Goal: Task Accomplishment & Management: Use online tool/utility

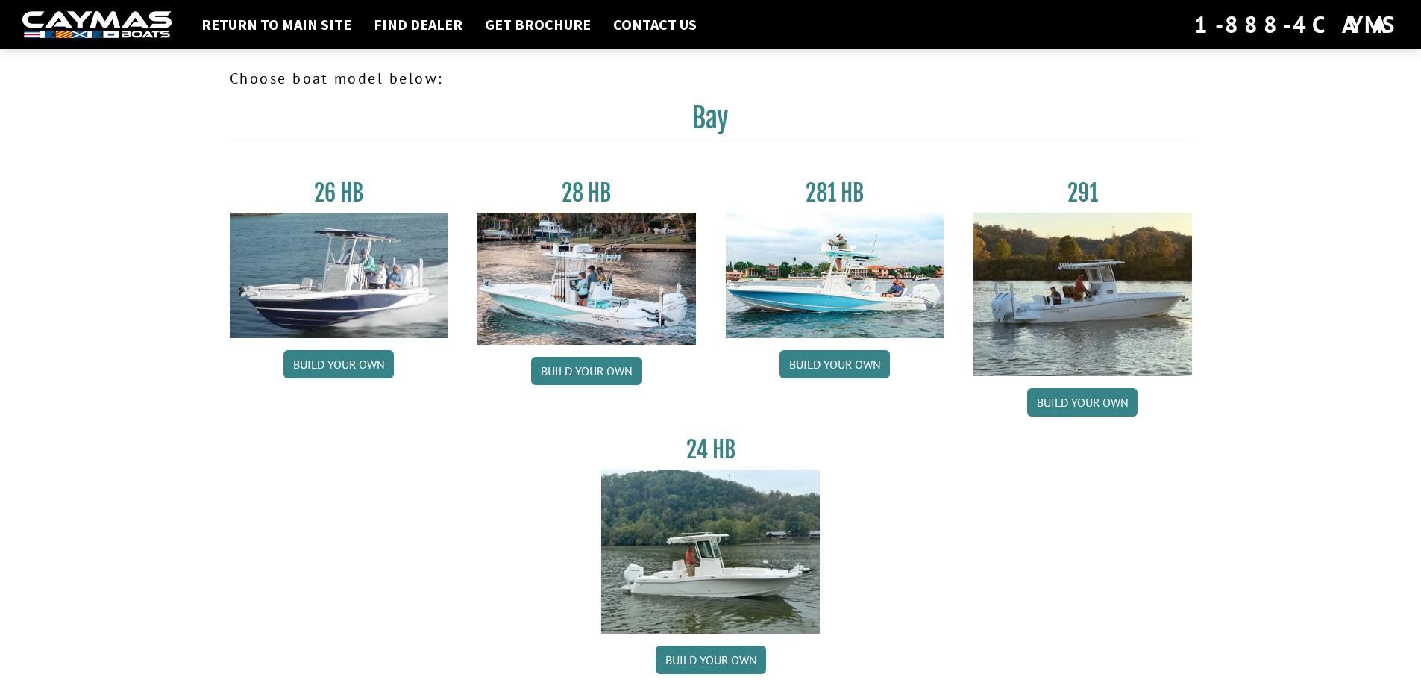
click at [1097, 316] on img at bounding box center [1083, 294] width 219 height 163
click at [1079, 396] on link "Build your own" at bounding box center [1082, 402] width 110 height 28
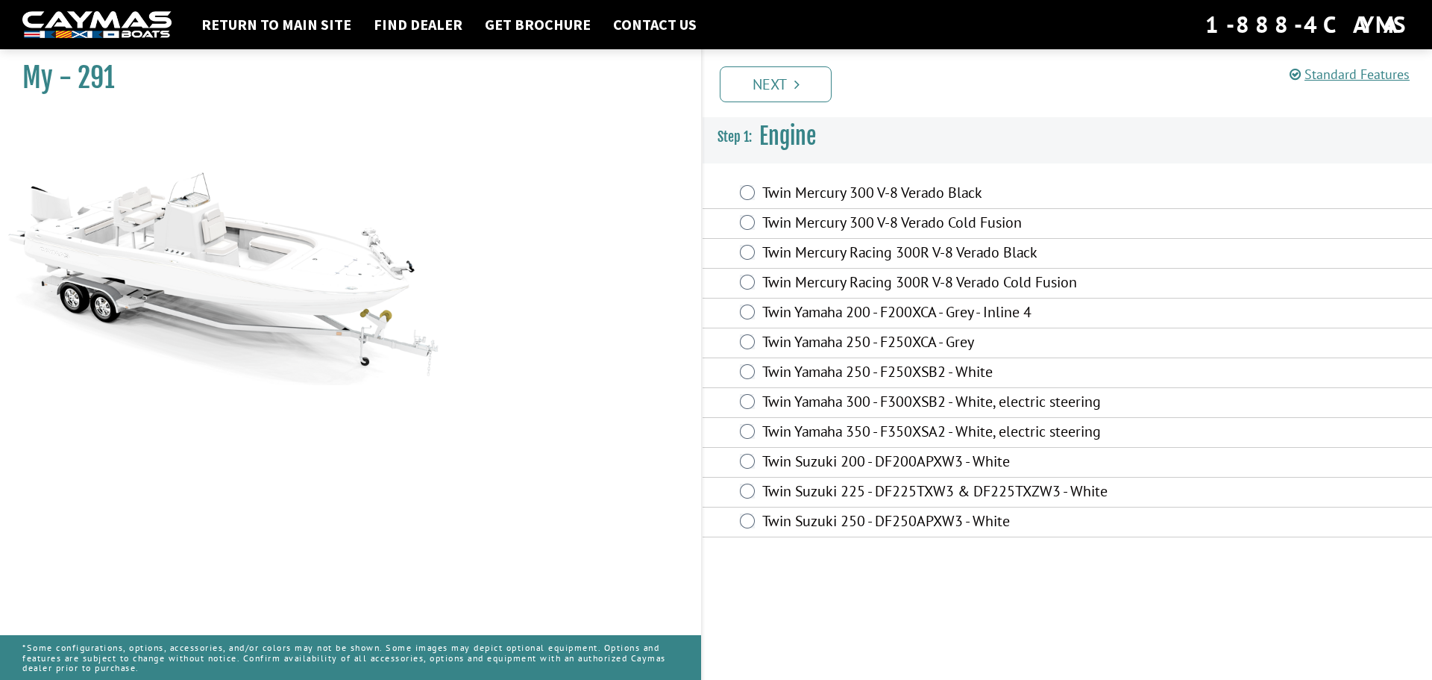
drag, startPoint x: 762, startPoint y: 189, endPoint x: 1176, endPoint y: 60, distance: 433.7
click at [1176, 60] on div "Prev Next" at bounding box center [1066, 83] width 731 height 68
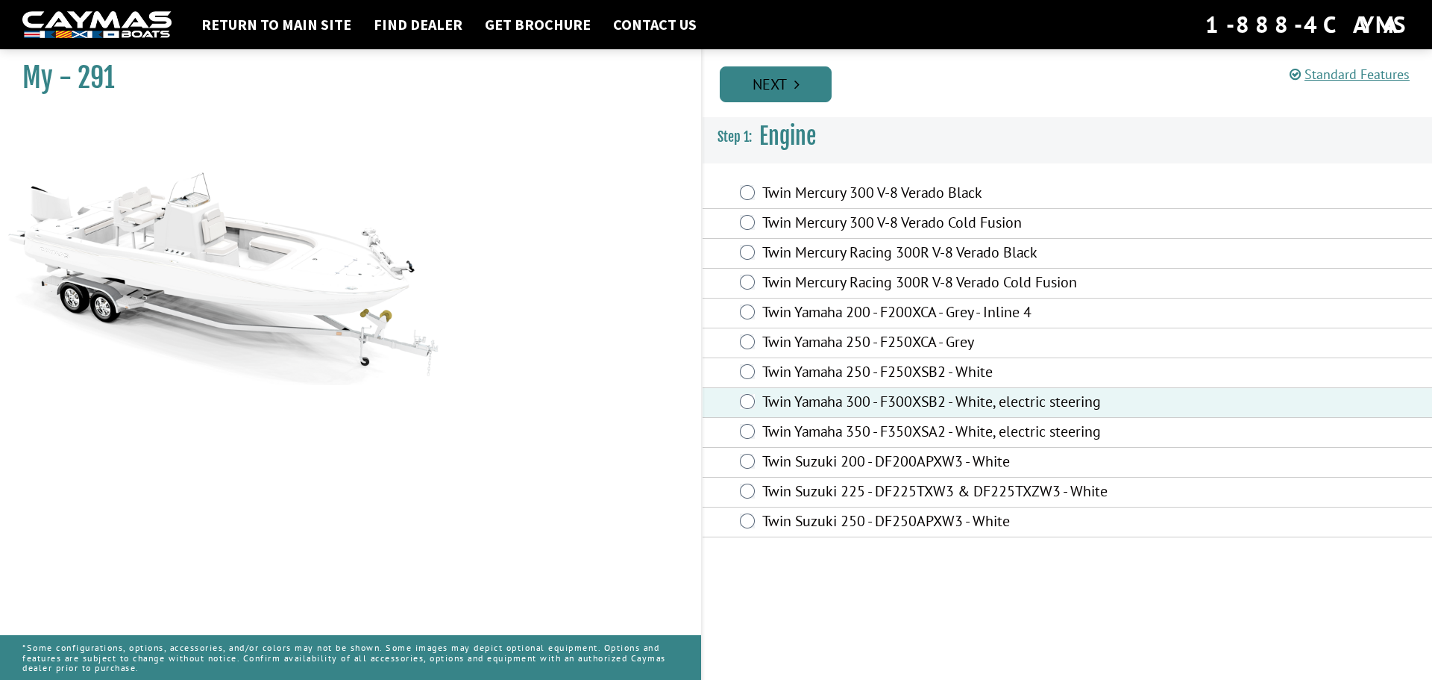
click at [804, 80] on link "Next" at bounding box center [776, 84] width 112 height 36
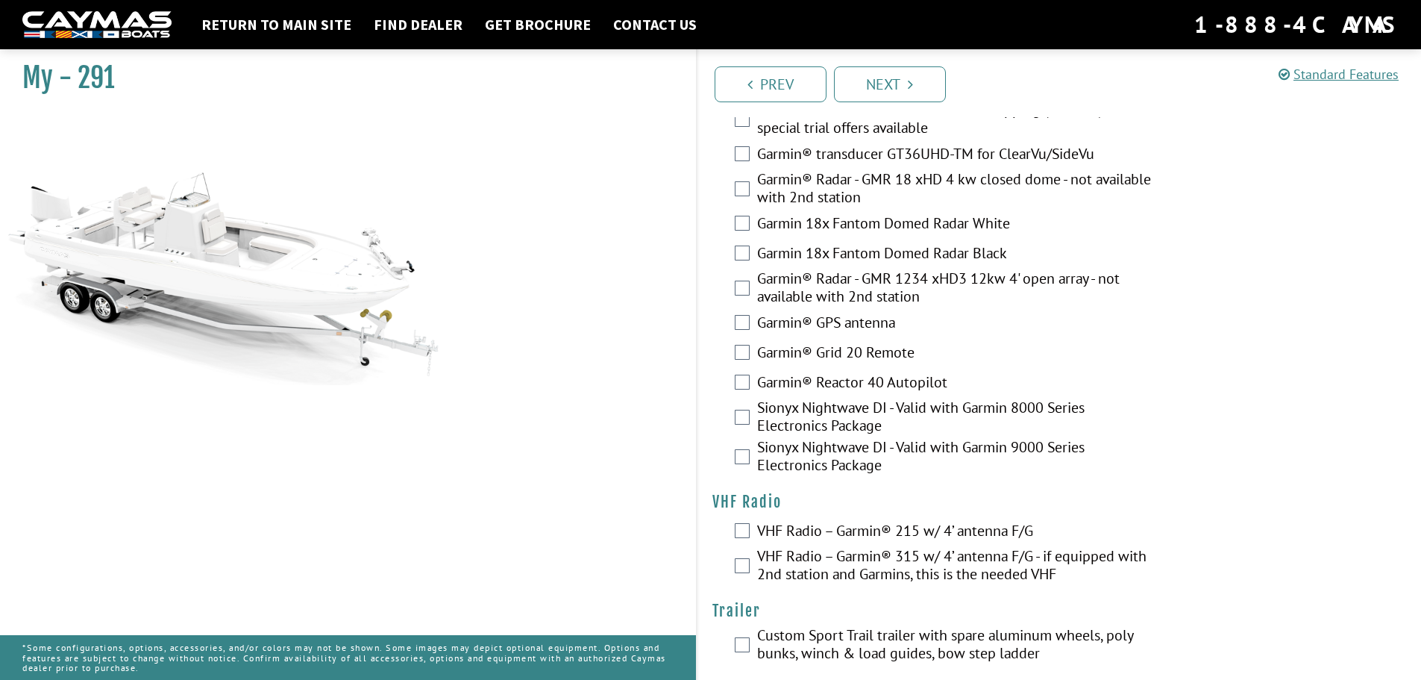
scroll to position [3819, 0]
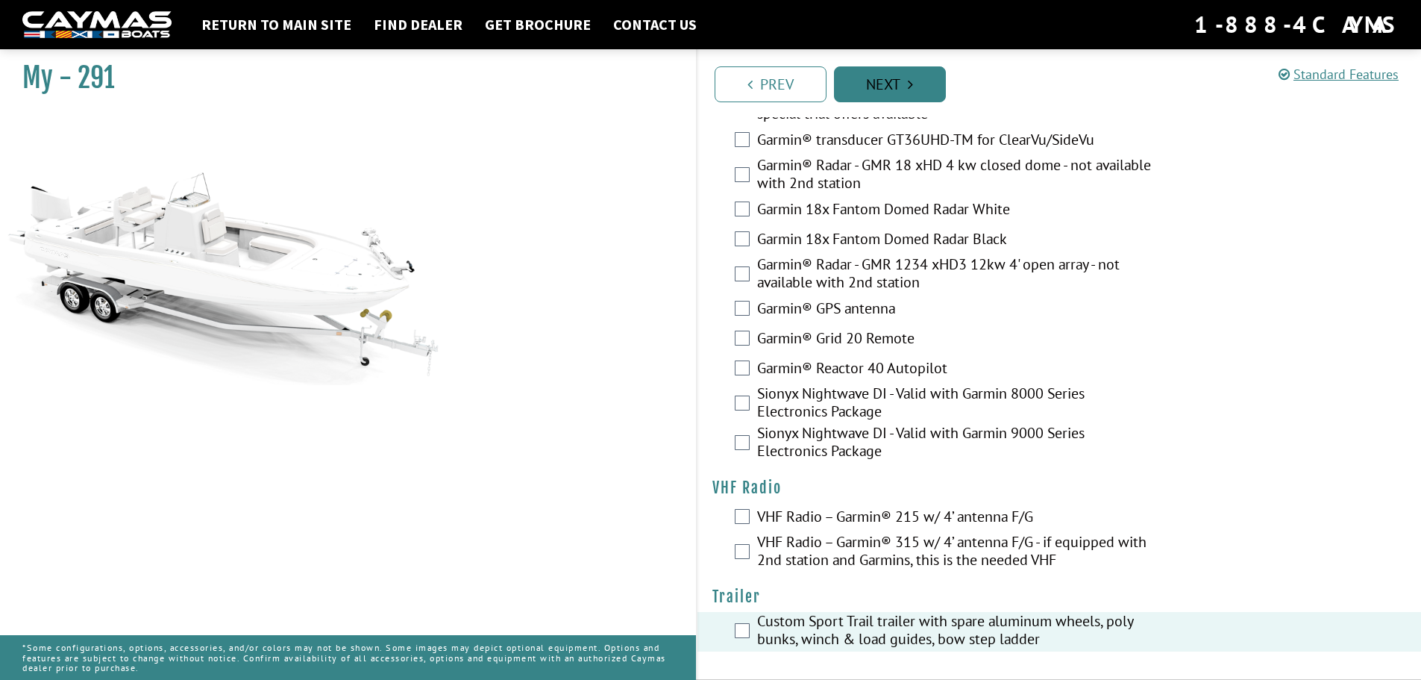
click at [881, 88] on link "Next" at bounding box center [890, 84] width 112 height 36
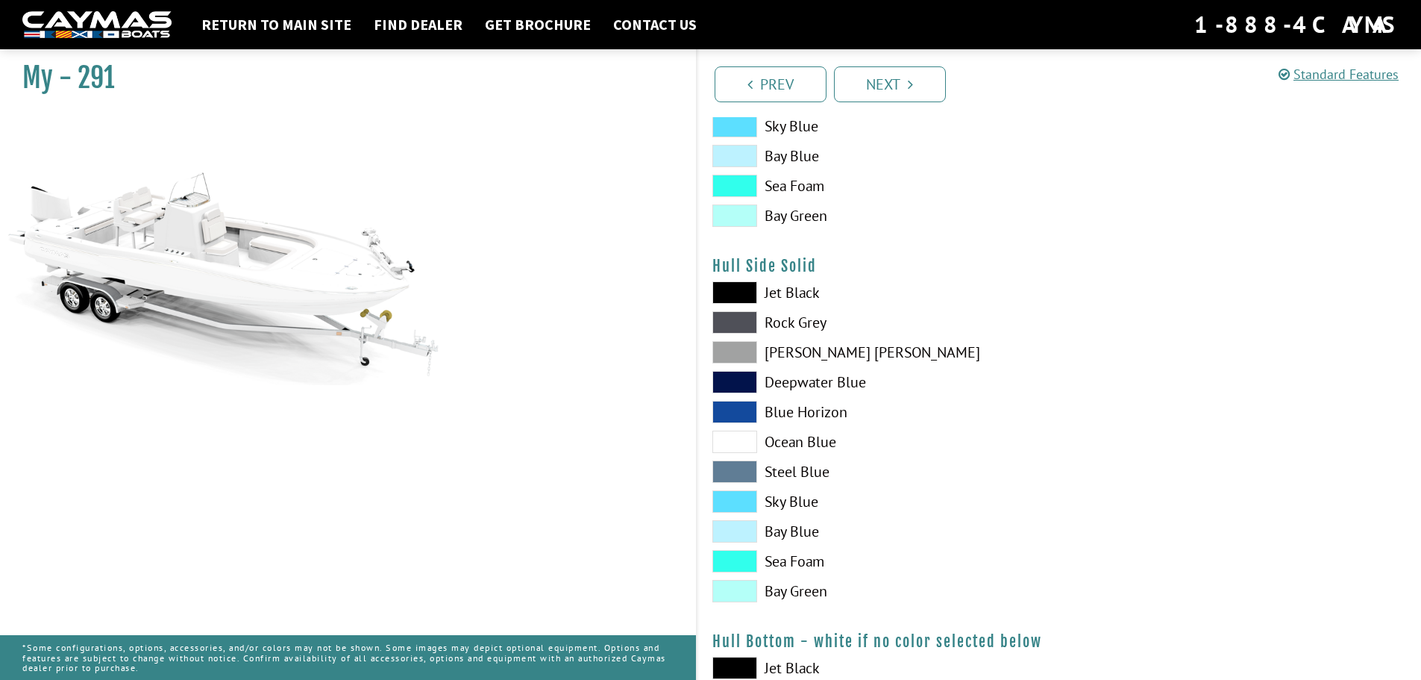
scroll to position [522, 0]
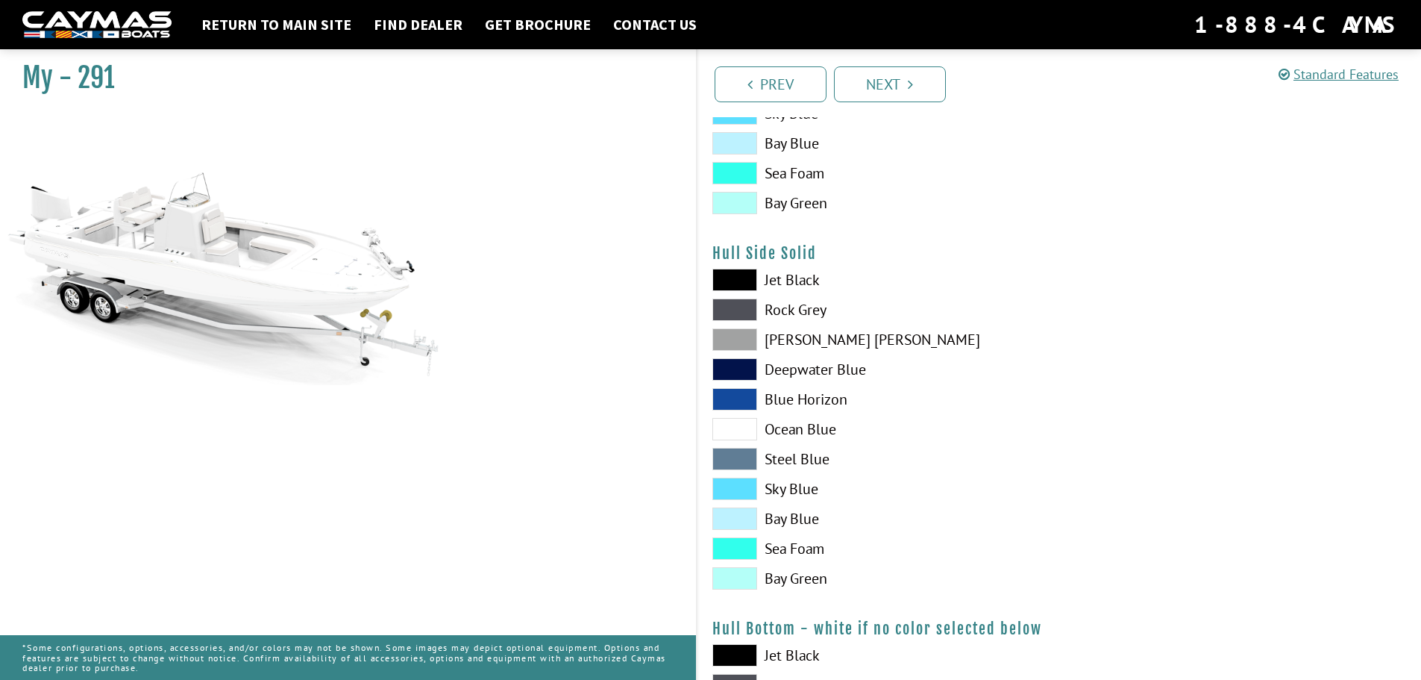
click at [727, 400] on span at bounding box center [734, 399] width 45 height 22
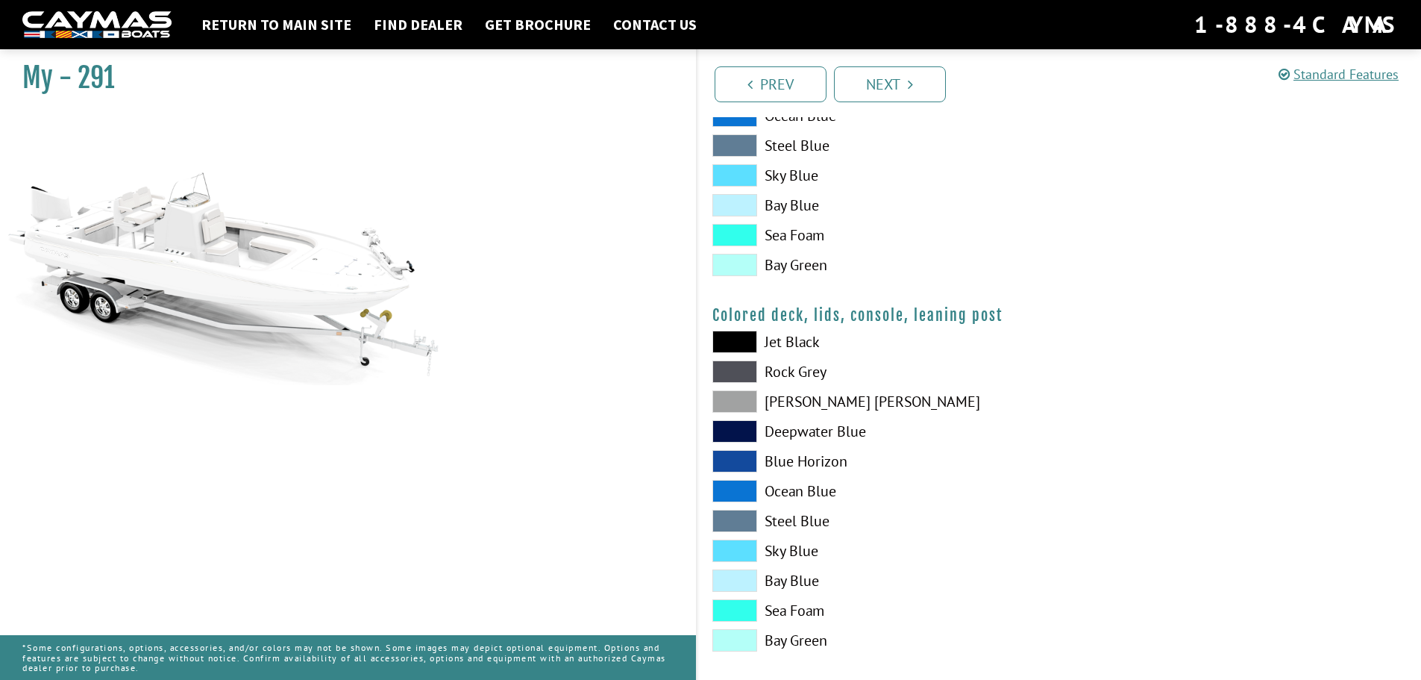
scroll to position [1602, 0]
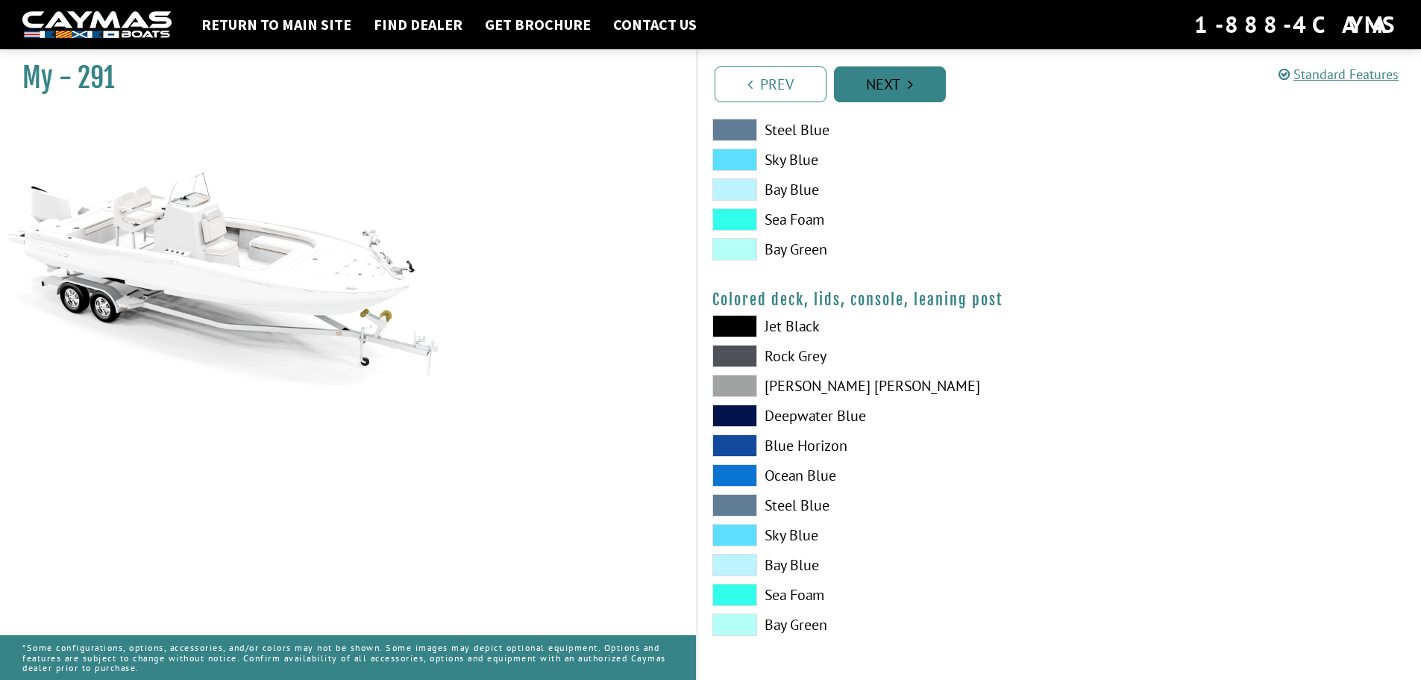
click at [894, 76] on link "Next" at bounding box center [890, 84] width 112 height 36
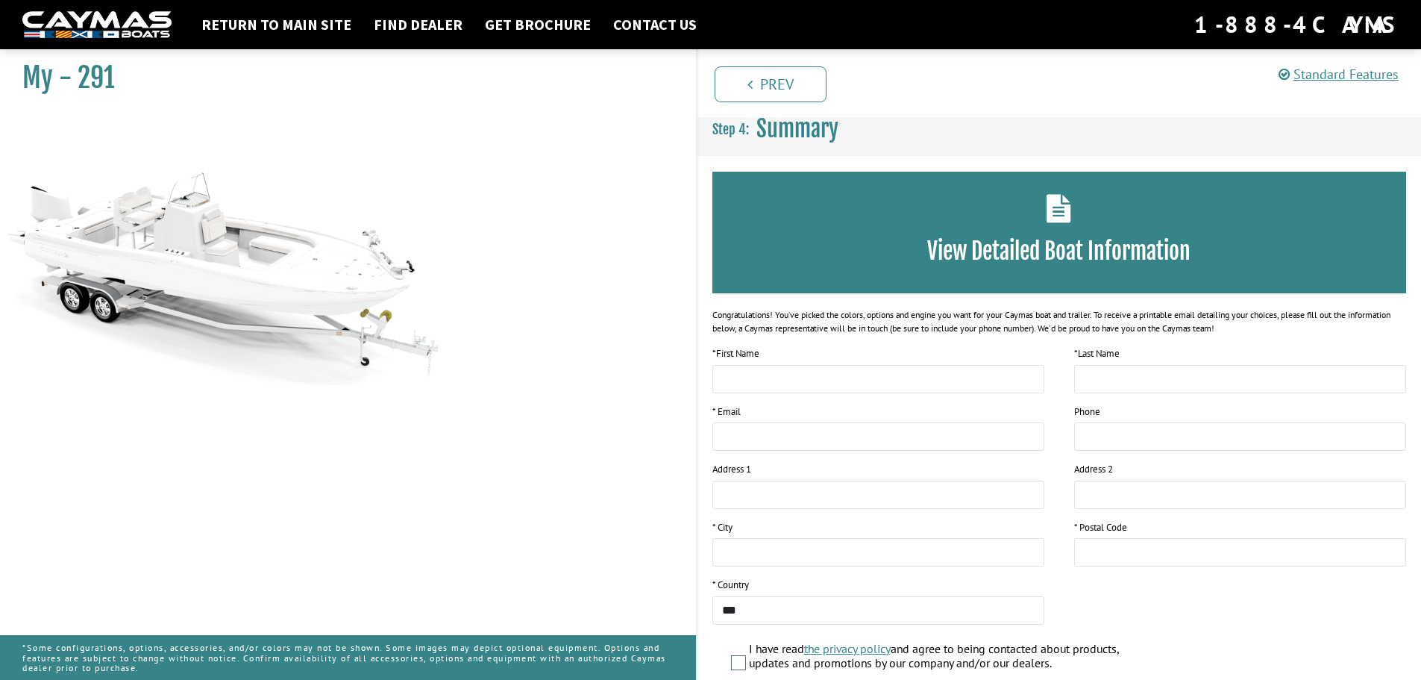
scroll to position [0, 0]
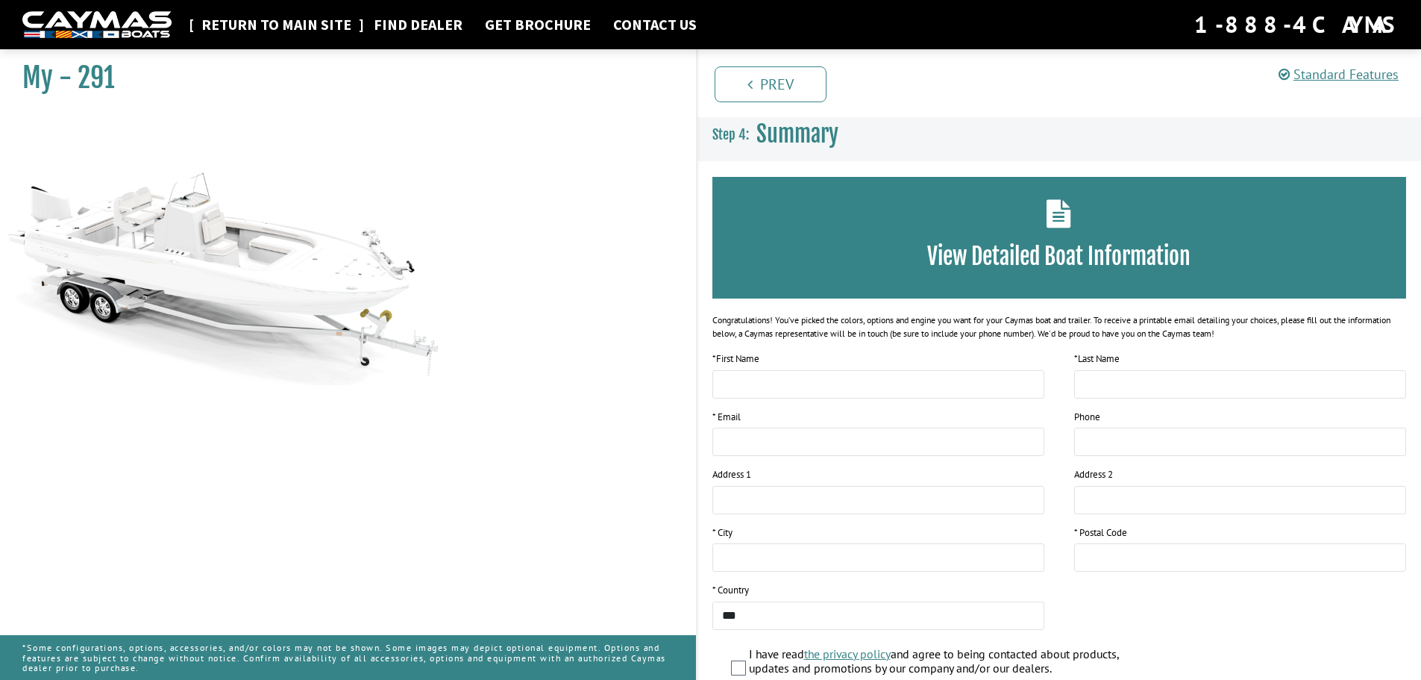
click at [287, 25] on link "Return to main site" at bounding box center [276, 24] width 165 height 19
